Goal: Task Accomplishment & Management: Manage account settings

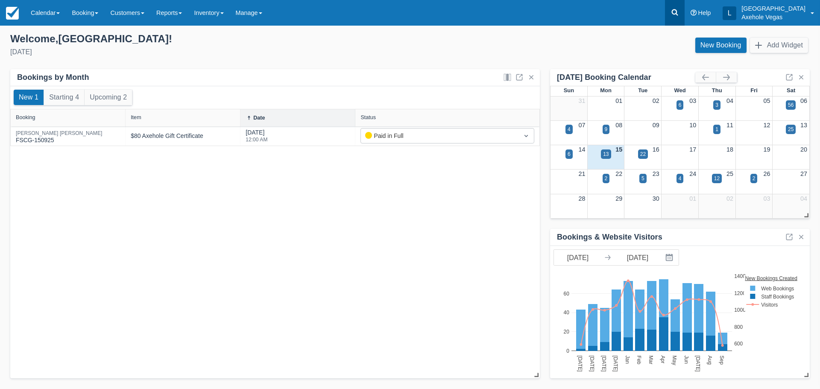
click at [685, 11] on link at bounding box center [675, 13] width 20 height 26
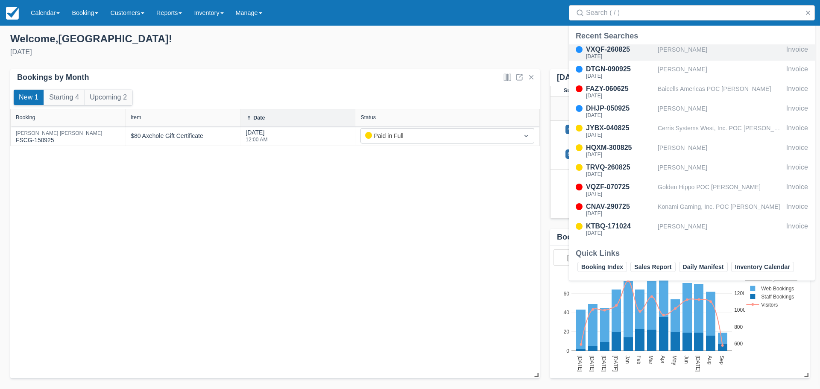
click at [677, 47] on div "Stephanie Sorrells" at bounding box center [720, 52] width 125 height 16
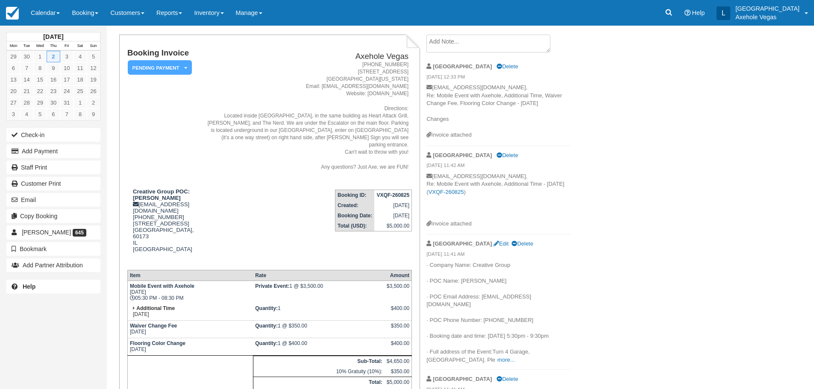
scroll to position [85, 0]
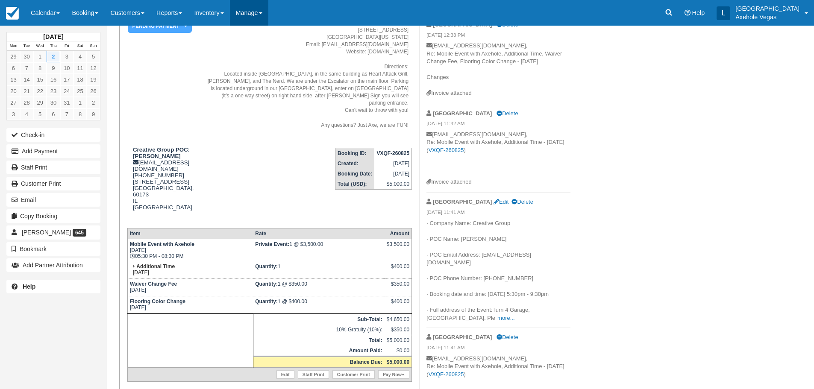
click at [257, 23] on link "Manage" at bounding box center [249, 13] width 38 height 26
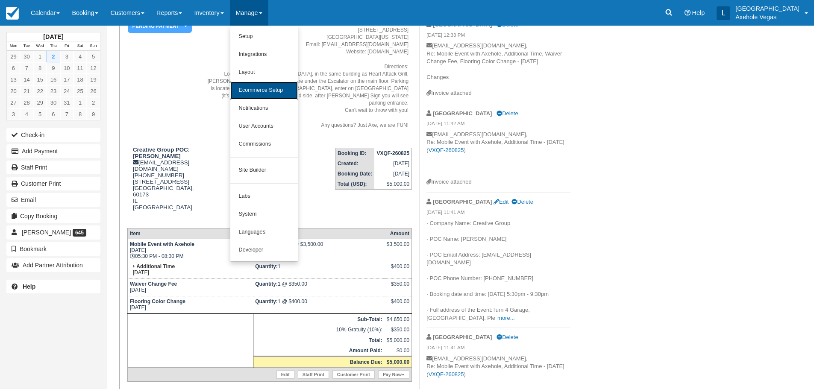
click at [272, 96] on link "Ecommerce Setup" at bounding box center [263, 91] width 67 height 18
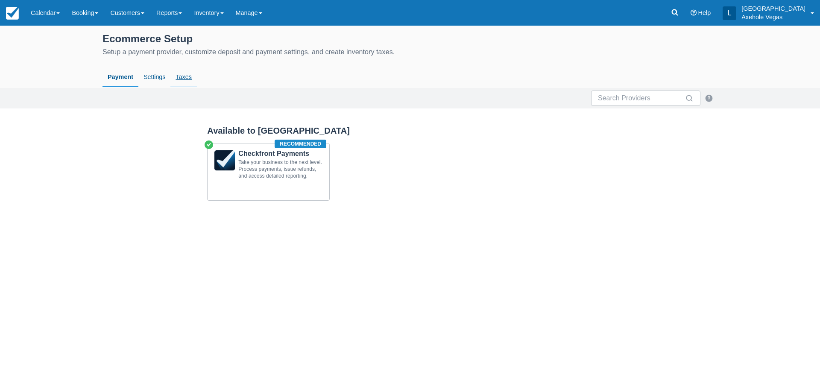
click at [180, 75] on link "Taxes" at bounding box center [183, 77] width 26 height 20
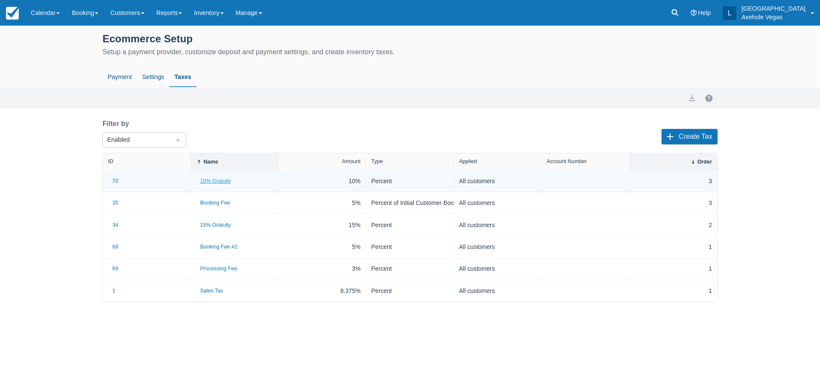
click at [220, 181] on button "10% Gratuity" at bounding box center [215, 181] width 39 height 11
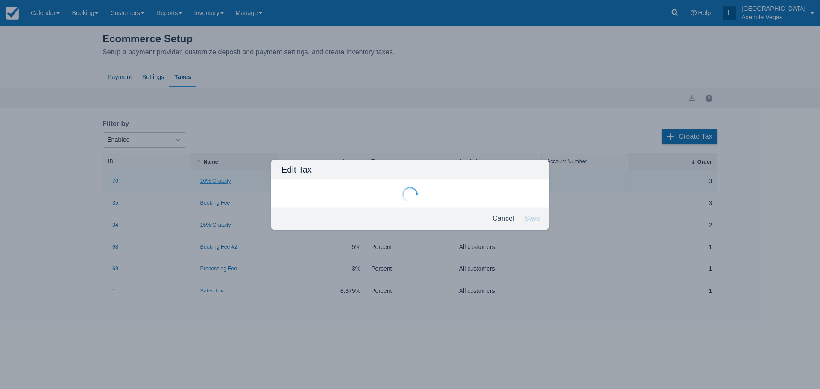
type input "10% Gratuity"
type input "3"
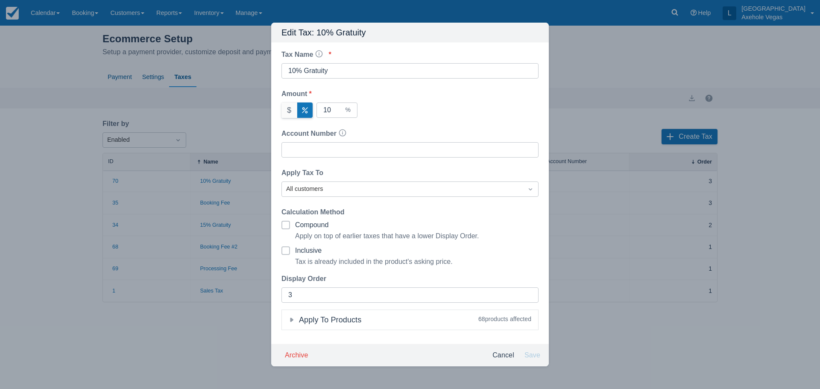
click at [298, 322] on div "Apply To Products" at bounding box center [346, 320] width 128 height 13
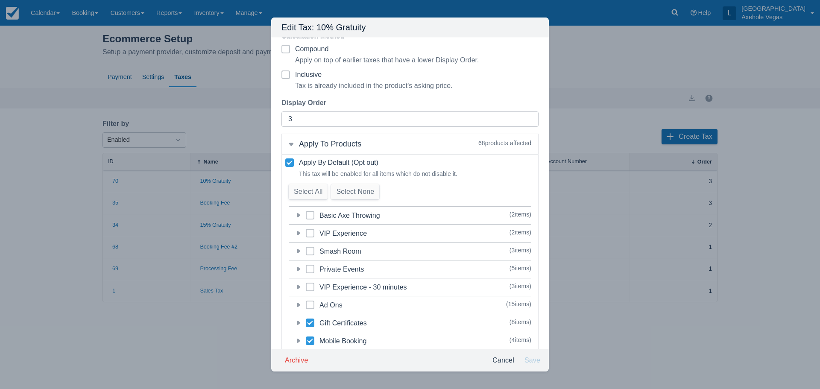
scroll to position [200, 0]
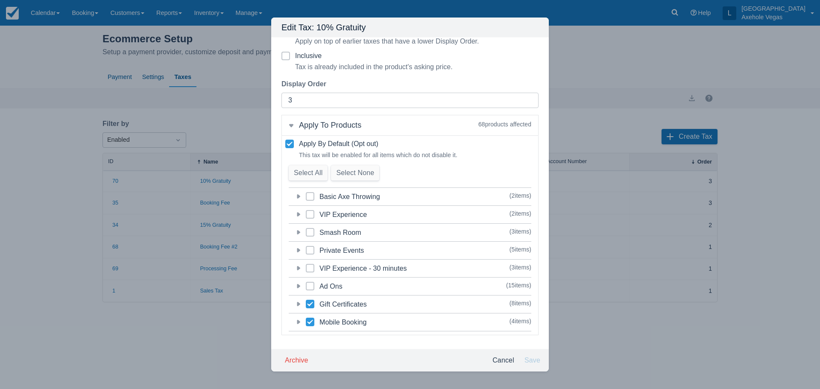
click at [301, 287] on icon at bounding box center [298, 286] width 9 height 9
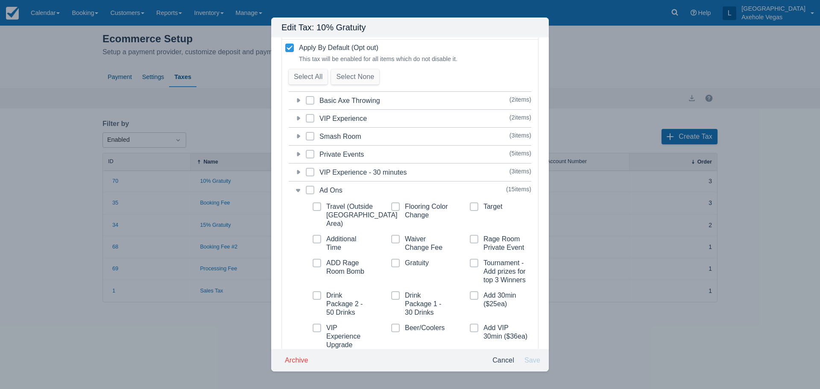
scroll to position [328, 0]
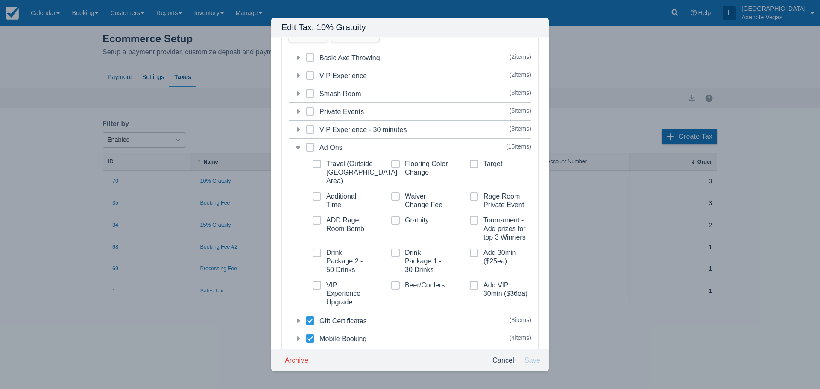
click at [394, 173] on span at bounding box center [395, 167] width 9 height 15
click at [392, 162] on input "Flooring Color Change" at bounding box center [391, 161] width 0 height 0
checkbox input "true"
click at [531, 359] on button "Save" at bounding box center [532, 360] width 23 height 15
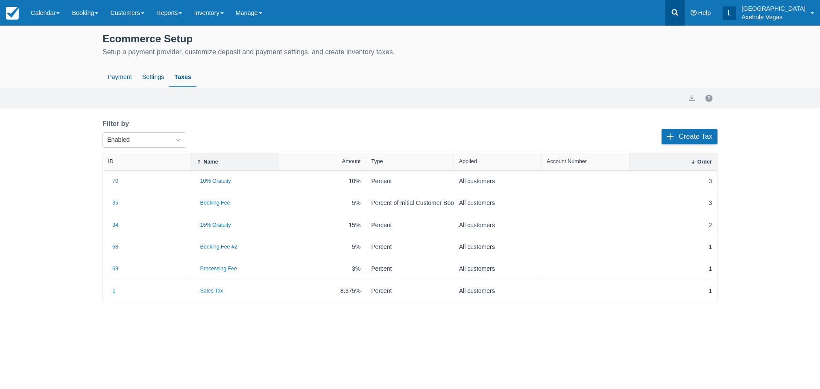
click at [685, 7] on link at bounding box center [675, 13] width 20 height 26
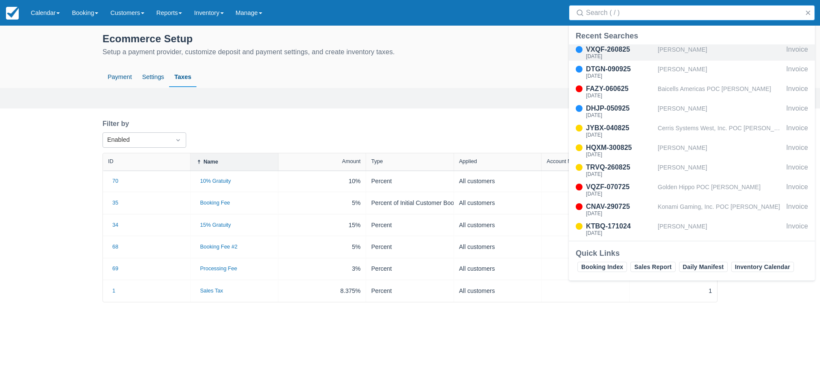
click at [663, 54] on div "Stephanie Sorrells" at bounding box center [720, 52] width 125 height 16
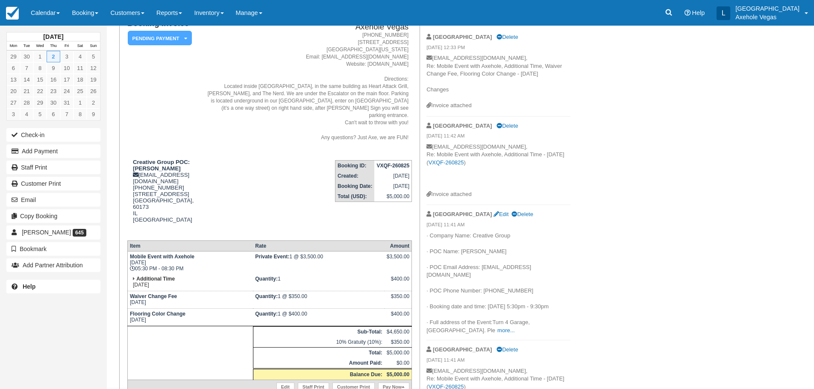
scroll to position [128, 0]
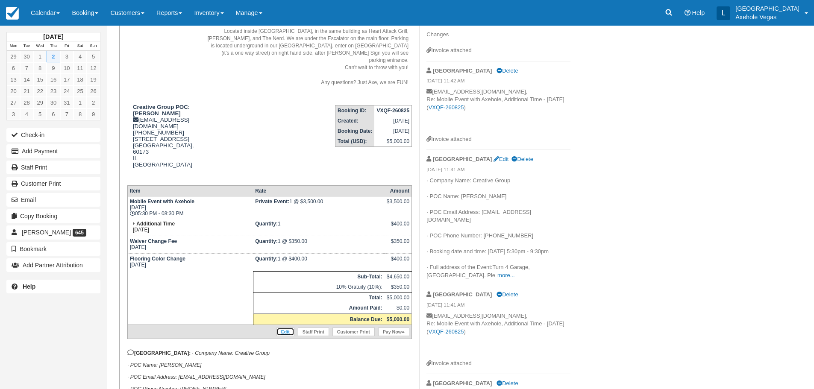
click at [285, 328] on link "Edit" at bounding box center [285, 332] width 18 height 9
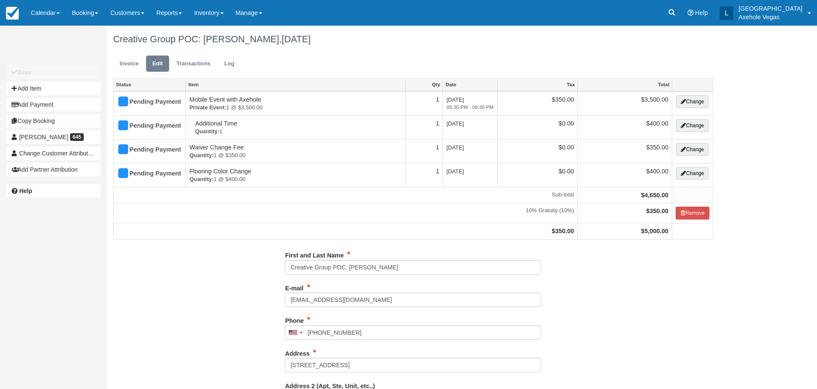
type input "[PHONE_NUMBER]"
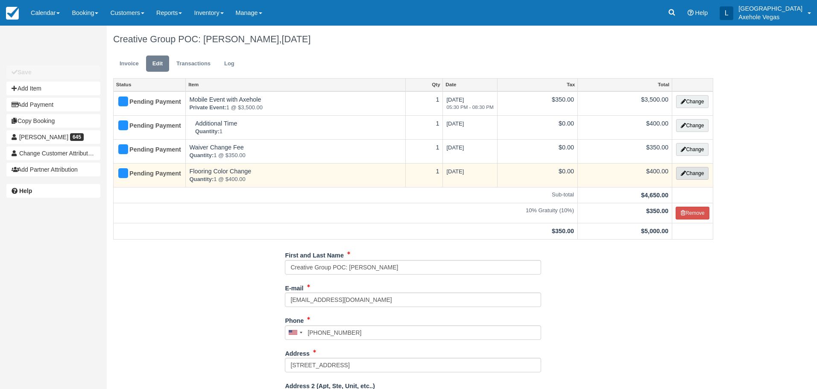
click at [690, 173] on button "Change" at bounding box center [692, 173] width 32 height 13
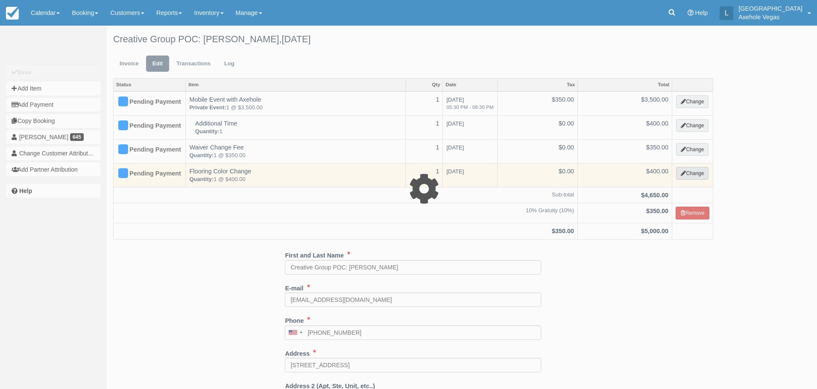
select select "3"
type input "400.00"
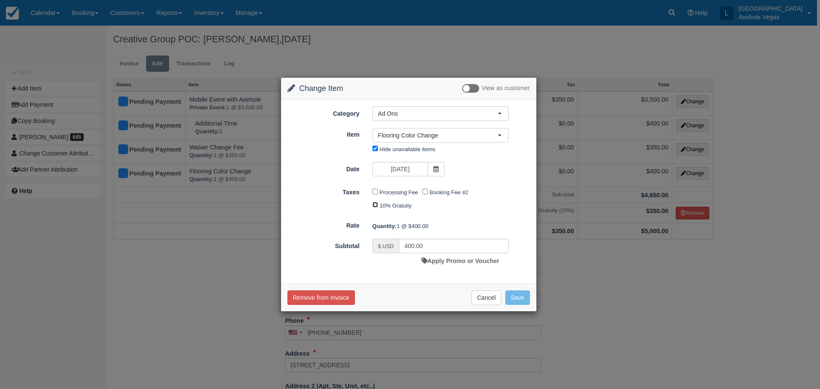
click at [374, 206] on input "10% Gratuity" at bounding box center [375, 205] width 6 height 6
checkbox input "true"
click at [521, 296] on button "Save" at bounding box center [517, 297] width 25 height 15
checkbox input "false"
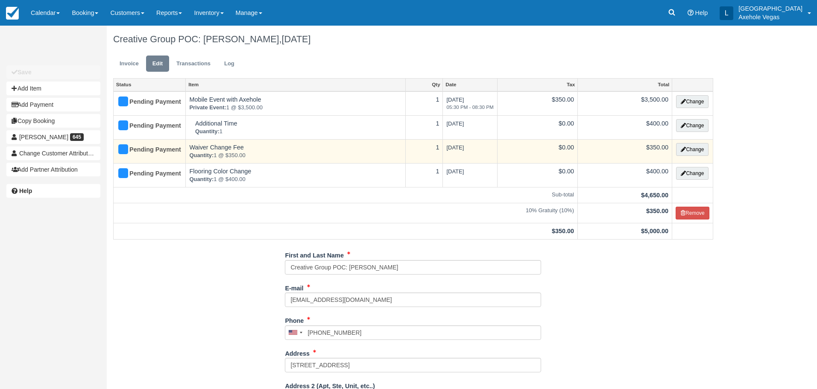
click at [291, 153] on em "Quantity: 1 @ $350.00" at bounding box center [295, 156] width 213 height 8
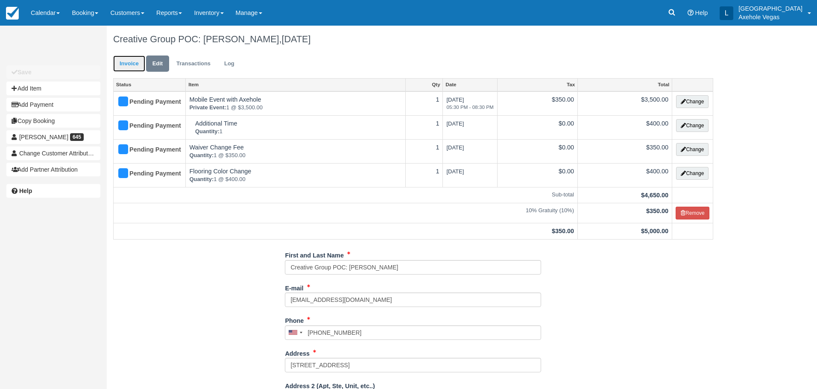
click at [124, 63] on link "Invoice" at bounding box center [129, 64] width 32 height 17
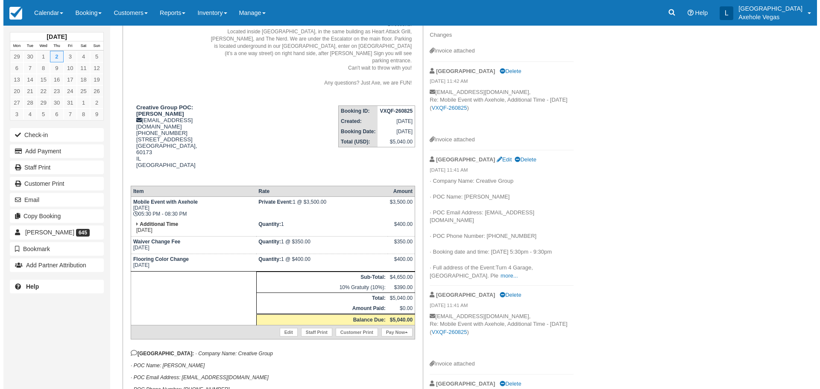
scroll to position [128, 0]
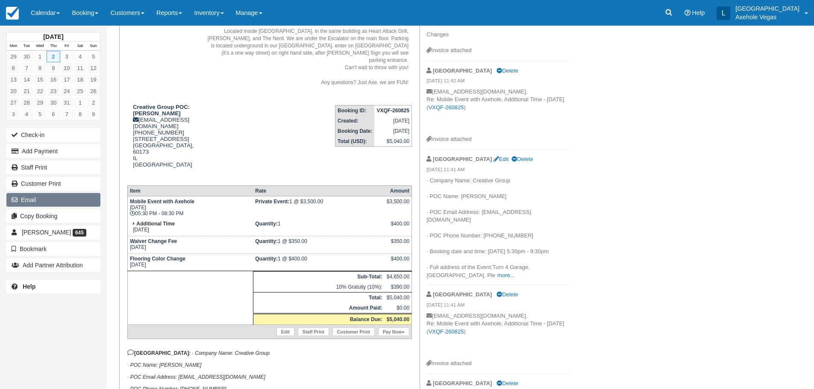
click at [40, 198] on button "Email" at bounding box center [53, 200] width 94 height 14
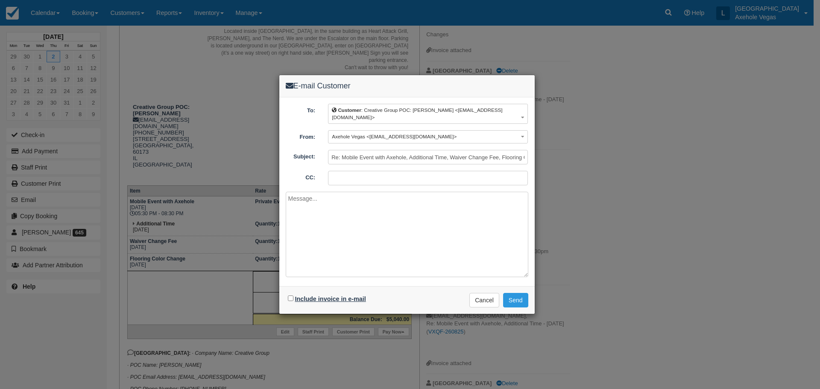
click at [309, 296] on label "Include invoice in e-mail" at bounding box center [330, 299] width 71 height 7
click at [293, 296] on input "Include invoice in e-mail" at bounding box center [291, 299] width 6 height 6
checkbox input "true"
click at [349, 180] on input "CC:" at bounding box center [428, 178] width 200 height 15
type input "[EMAIL_ADDRESS][DOMAIN_NAME]"
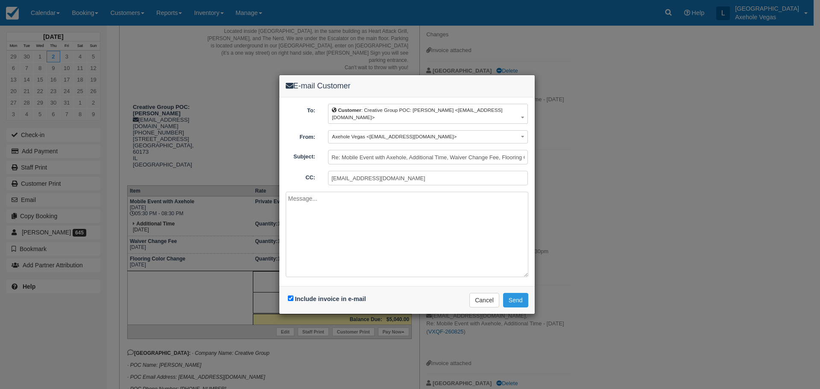
click at [346, 205] on textarea at bounding box center [407, 234] width 243 height 85
type textarea "Hello [PERSON_NAME], Here is the updated in"
drag, startPoint x: 355, startPoint y: 216, endPoint x: 266, endPoint y: 199, distance: 90.9
click at [266, 199] on div "E-mail Customer To: Customer : Creative Group POC: [PERSON_NAME] <[EMAIL_ADDRES…" at bounding box center [410, 194] width 820 height 389
type textarea "\"
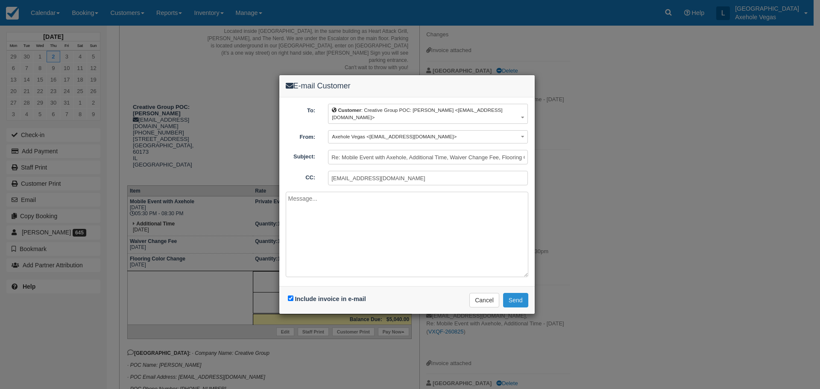
click at [512, 303] on button "Send" at bounding box center [515, 300] width 25 height 15
